Goal: Transaction & Acquisition: Purchase product/service

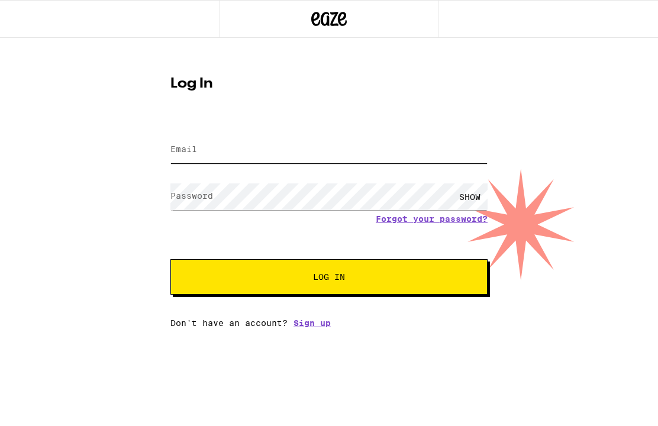
click at [405, 147] on input "Email" at bounding box center [328, 150] width 317 height 27
type input "[EMAIL_ADDRESS][DOMAIN_NAME]"
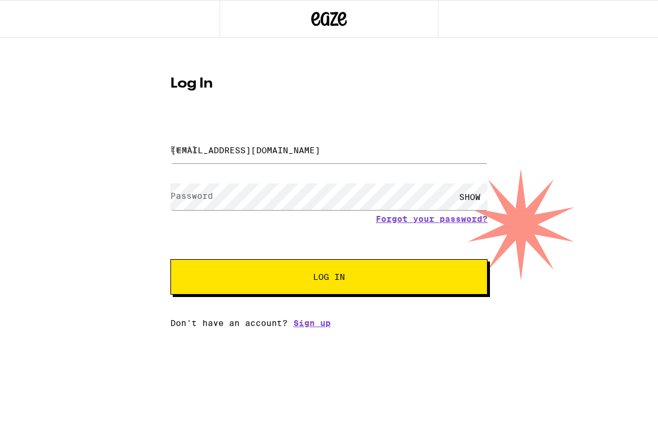
click at [329, 279] on button "Log In" at bounding box center [328, 276] width 317 height 35
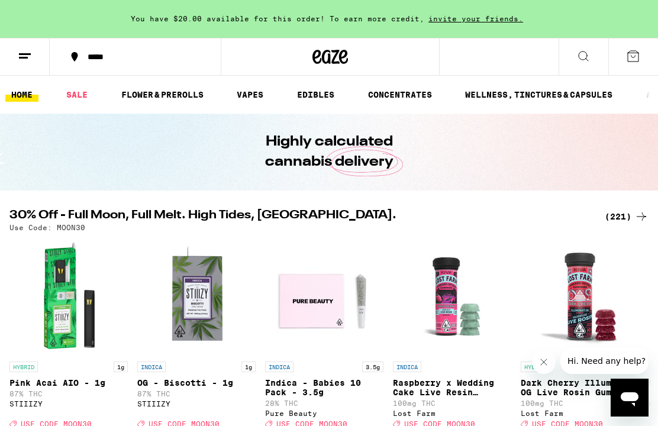
click at [171, 15] on span "You have $20.00 available for this order! To earn more credit," at bounding box center [277, 19] width 293 height 8
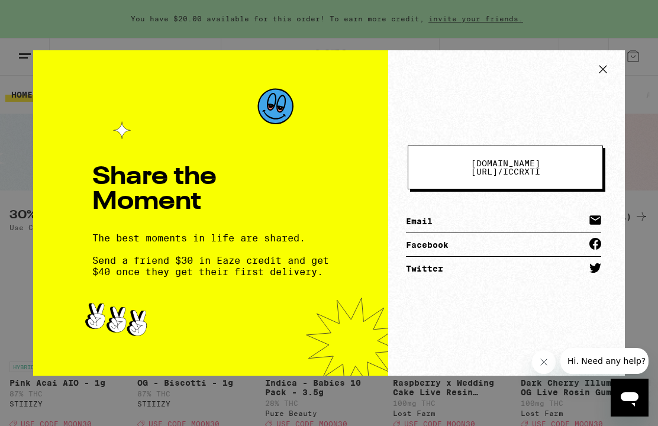
click at [605, 68] on icon at bounding box center [603, 69] width 18 height 18
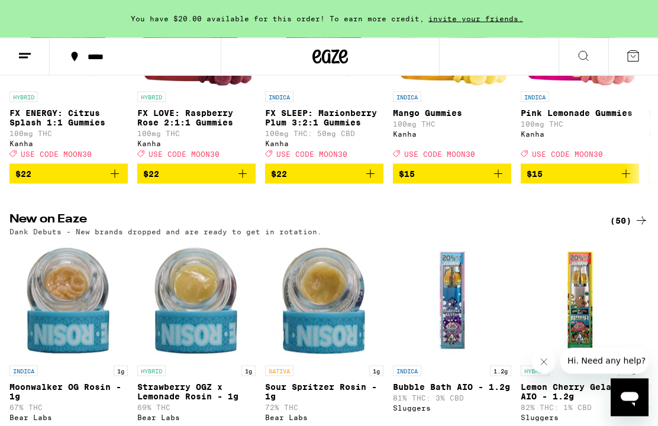
scroll to position [826, 0]
click at [22, 57] on line at bounding box center [23, 57] width 9 height 0
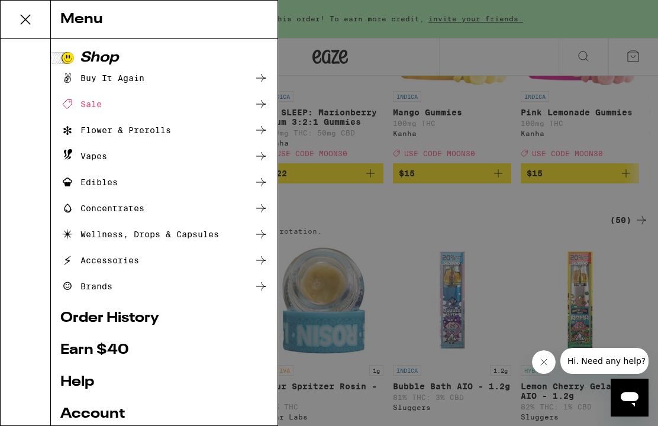
click at [87, 207] on div "Concentrates" at bounding box center [102, 208] width 84 height 14
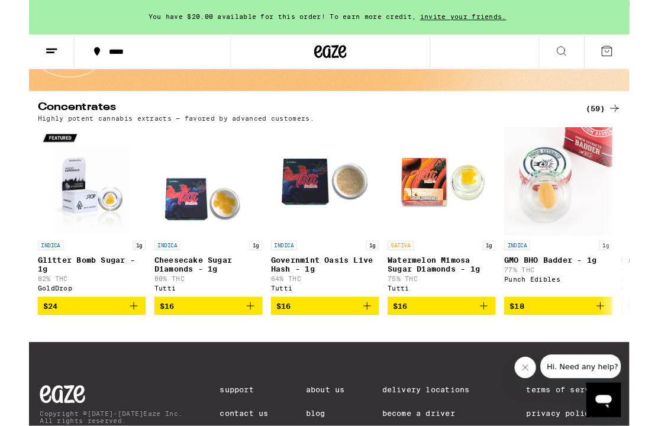
scroll to position [92, 0]
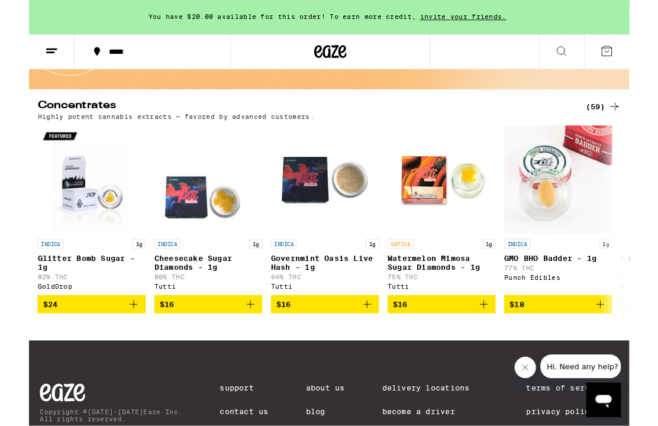
click at [629, 122] on div "(59)" at bounding box center [629, 117] width 38 height 14
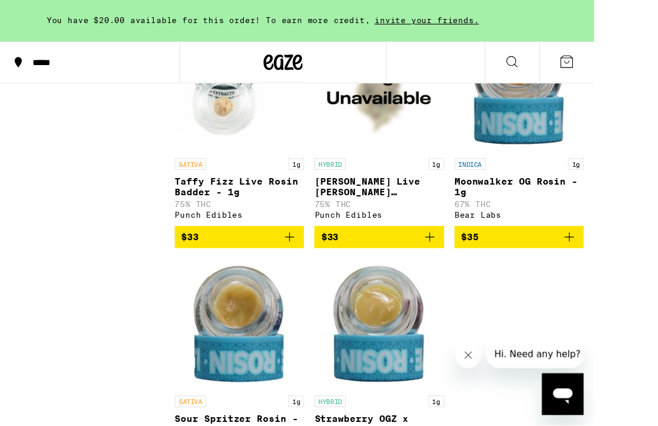
scroll to position [4087, 0]
